Goal: Transaction & Acquisition: Purchase product/service

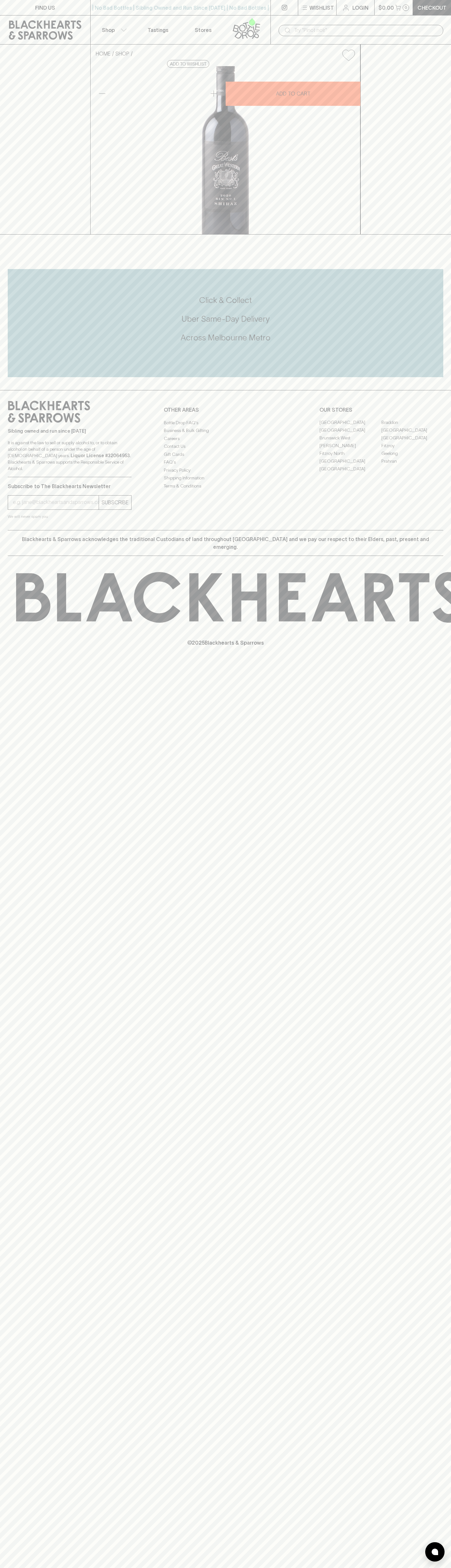
click at [421, 25] on input "text" at bounding box center [366, 31] width 144 height 10
click at [423, 944] on div "FIND US | No Bad Bottles | Sibling Owned and Run Since [DATE] | No Bad Bottles …" at bounding box center [225, 784] width 451 height 1568
click at [435, 1567] on html "FIND US | No Bad Bottles | Sibling Owned and Run Since 2006 | No Bad Bottles | …" at bounding box center [225, 784] width 451 height 1568
click at [5, 744] on div "FIND US | No Bad Bottles | Sibling Owned and Run Since 2006 | No Bad Bottles | …" at bounding box center [225, 784] width 451 height 1568
